Goal: Task Accomplishment & Management: Manage account settings

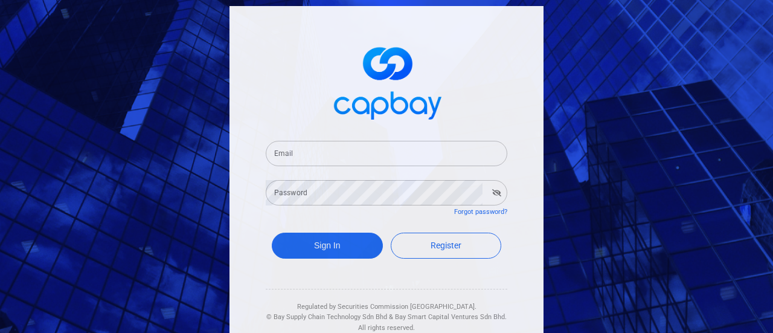
click at [299, 173] on form "Email Email Password Password Forgot password? Sign In Register" at bounding box center [387, 201] width 242 height 150
click at [299, 156] on input "Email" at bounding box center [387, 153] width 242 height 25
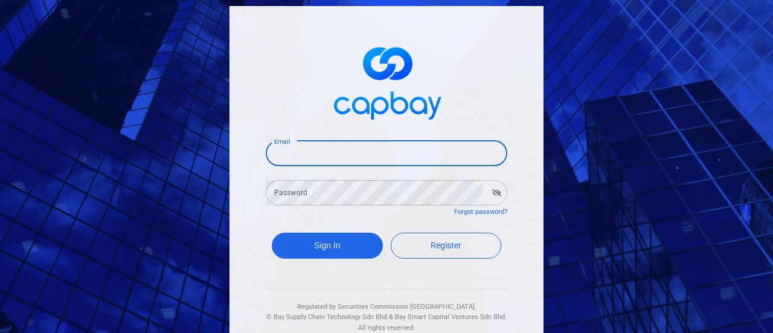
type input "[EMAIL_ADDRESS][DOMAIN_NAME]"
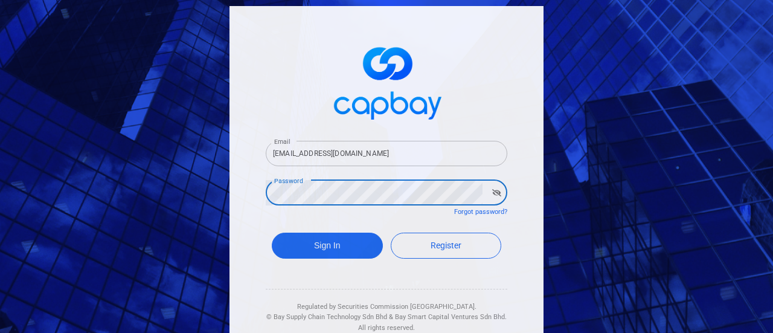
click at [272, 233] on button "Sign In" at bounding box center [327, 246] width 111 height 26
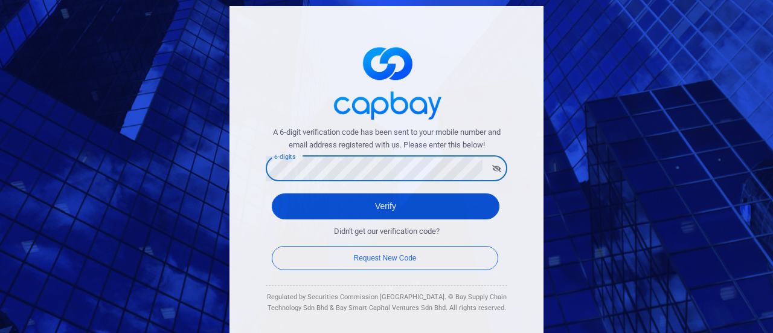
click at [396, 202] on button "Verify" at bounding box center [386, 206] width 228 height 26
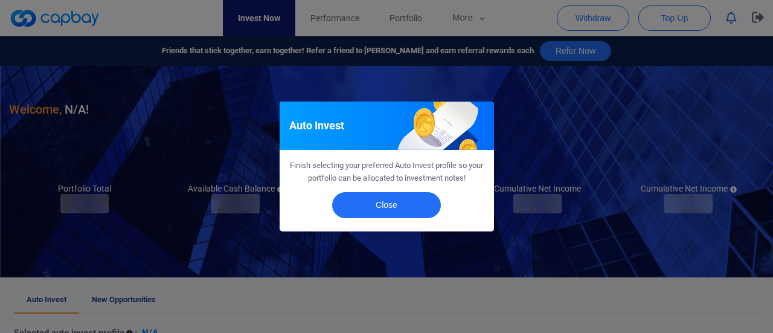
checkbox input "true"
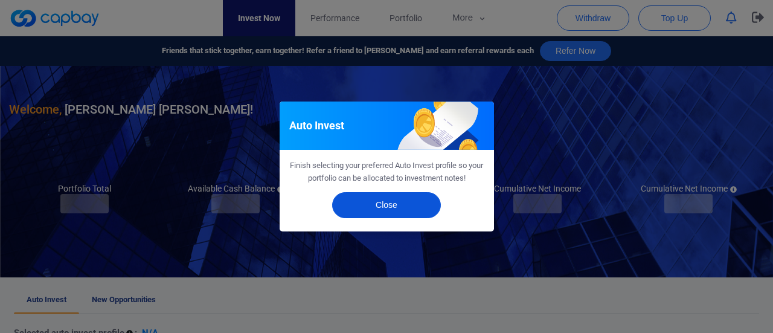
click at [397, 197] on button "Close" at bounding box center [386, 205] width 109 height 26
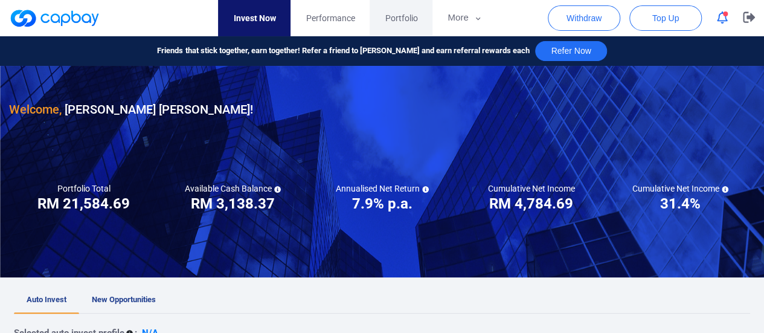
click at [400, 21] on span "Portfolio" at bounding box center [401, 17] width 33 height 13
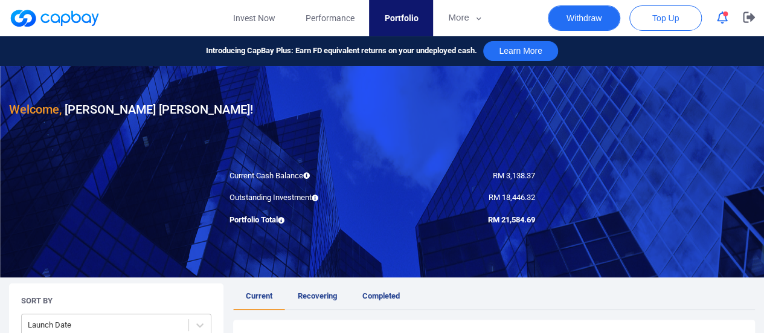
click at [600, 19] on button "Withdraw" at bounding box center [584, 17] width 72 height 25
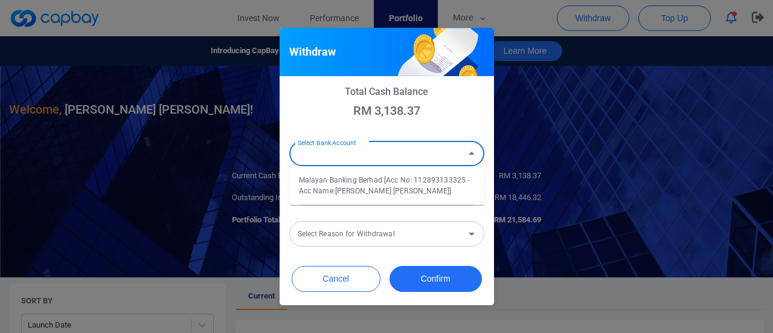
click at [391, 155] on input "Select Bank Account" at bounding box center [377, 154] width 168 height 22
click at [384, 194] on li "Malayan Banking Berhad [Acc No: 112893133325 - Acc Name:[PERSON_NAME] [PERSON_N…" at bounding box center [386, 185] width 195 height 29
type input "Malayan Banking Berhad [Acc No: 112893133325 - Acc Name:[PERSON_NAME] [PERSON_N…"
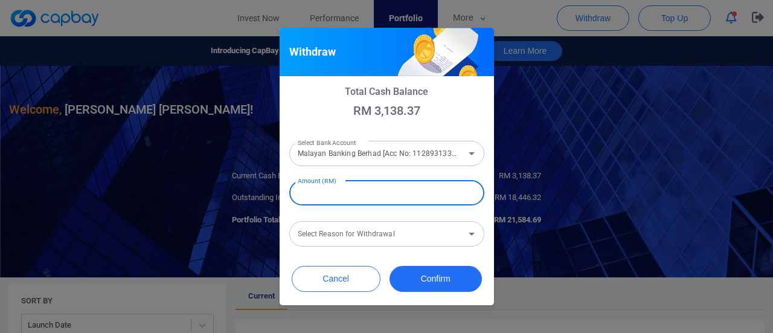
click at [384, 193] on input "Amount (RM)" at bounding box center [386, 192] width 195 height 25
type input "RM 3,000"
click at [382, 244] on input "Select Reason for Withdrawal" at bounding box center [377, 234] width 168 height 22
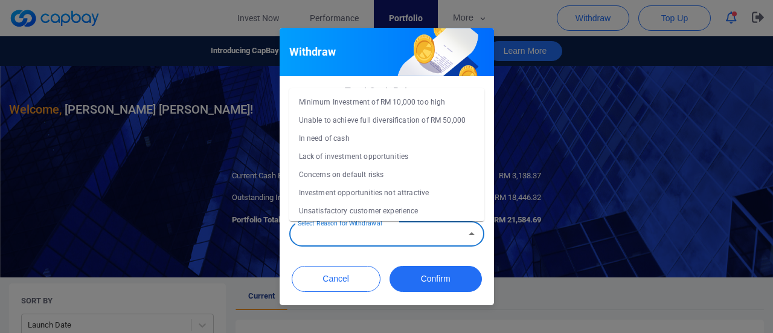
click at [391, 130] on li "In need of cash" at bounding box center [386, 138] width 195 height 18
type input "In need of cash"
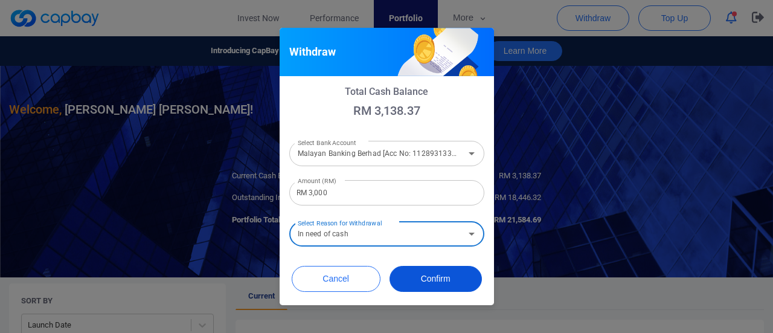
click at [446, 284] on button "Confirm" at bounding box center [436, 279] width 92 height 26
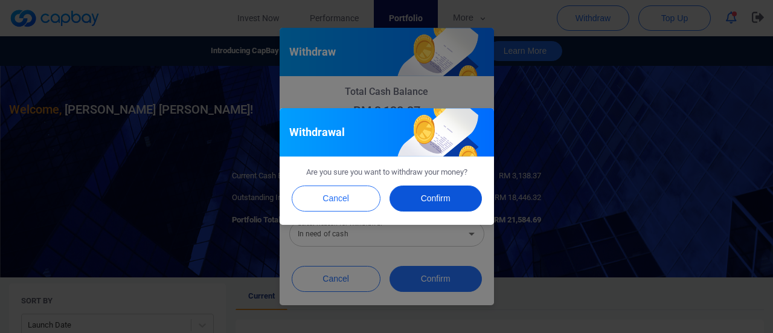
click at [443, 195] on button "Confirm" at bounding box center [436, 198] width 92 height 26
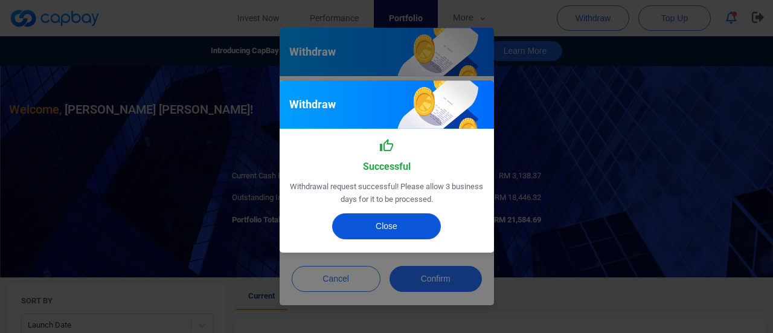
click at [387, 214] on button "Close" at bounding box center [386, 226] width 109 height 26
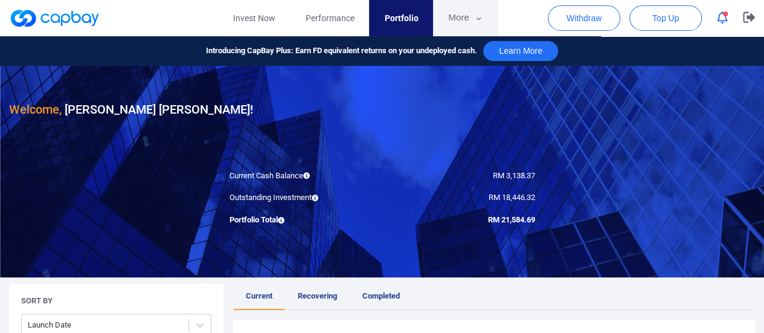
click at [472, 24] on button "More" at bounding box center [465, 18] width 65 height 36
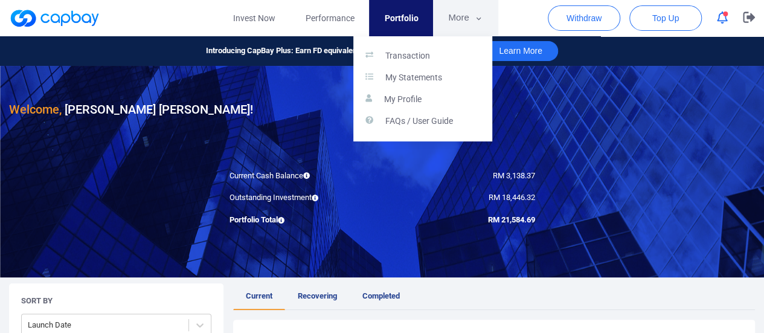
click at [472, 24] on button "button" at bounding box center [382, 166] width 764 height 333
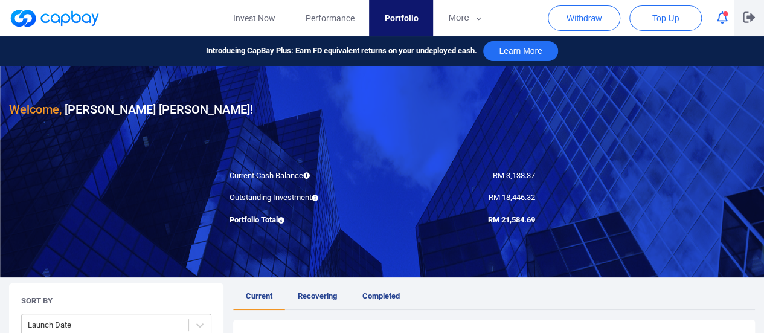
click at [757, 15] on button "button" at bounding box center [749, 18] width 30 height 36
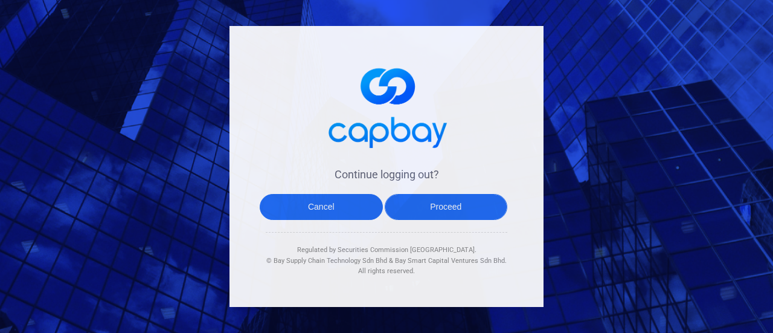
click at [405, 218] on button "Proceed" at bounding box center [446, 207] width 123 height 26
